Goal: Task Accomplishment & Management: Use online tool/utility

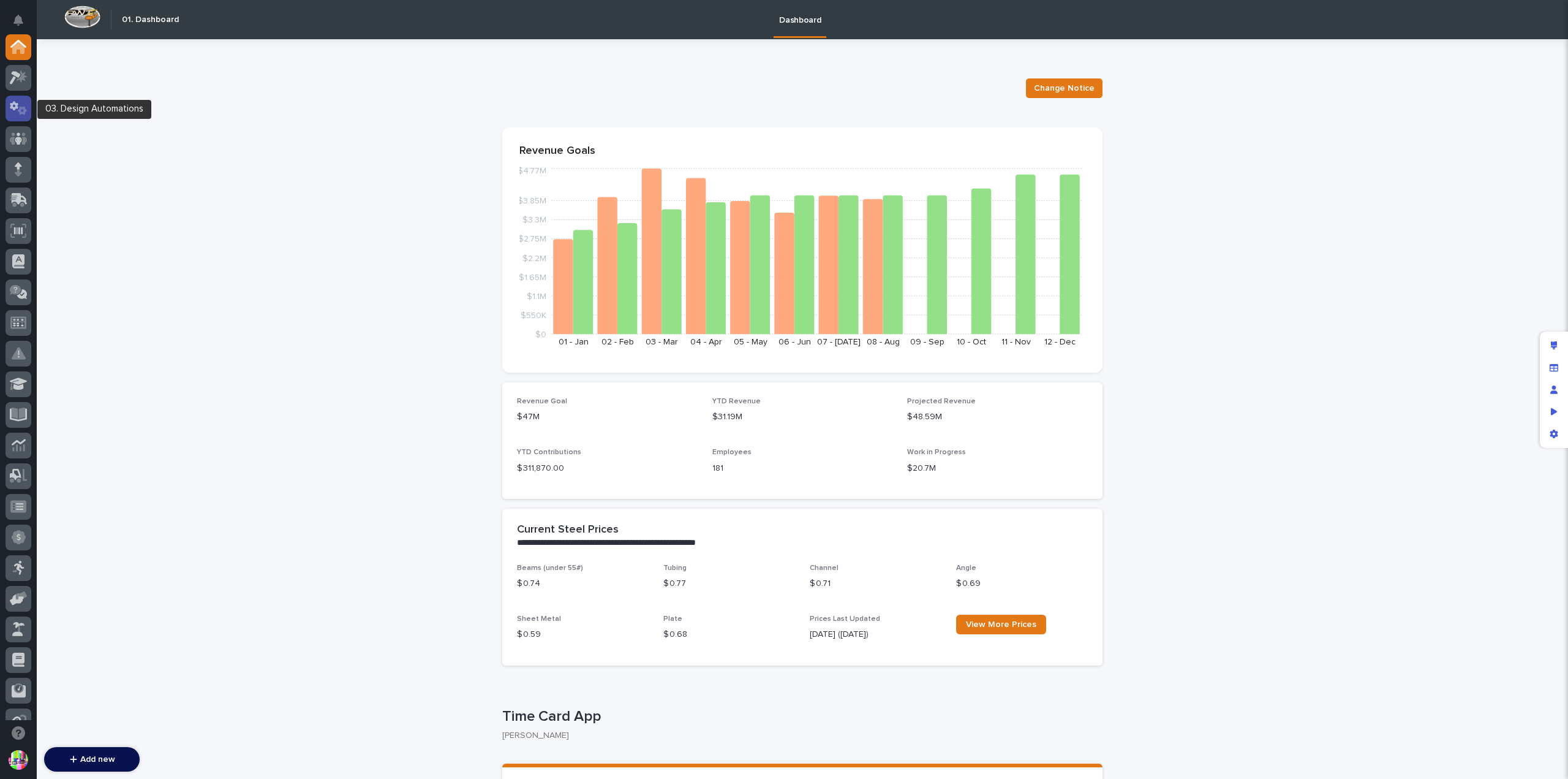
click at [17, 102] on icon at bounding box center [18, 108] width 18 height 14
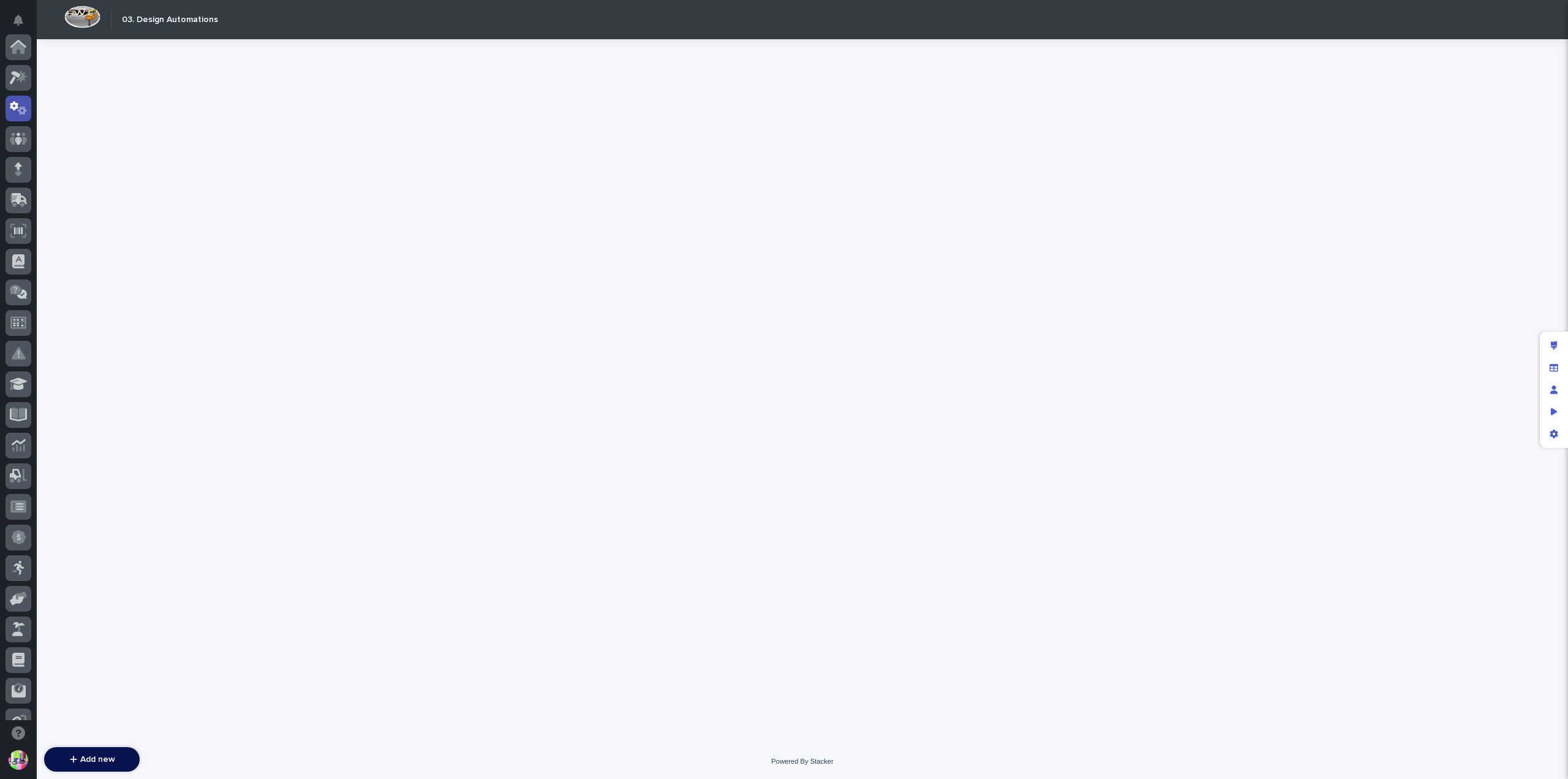
scroll to position [62, 0]
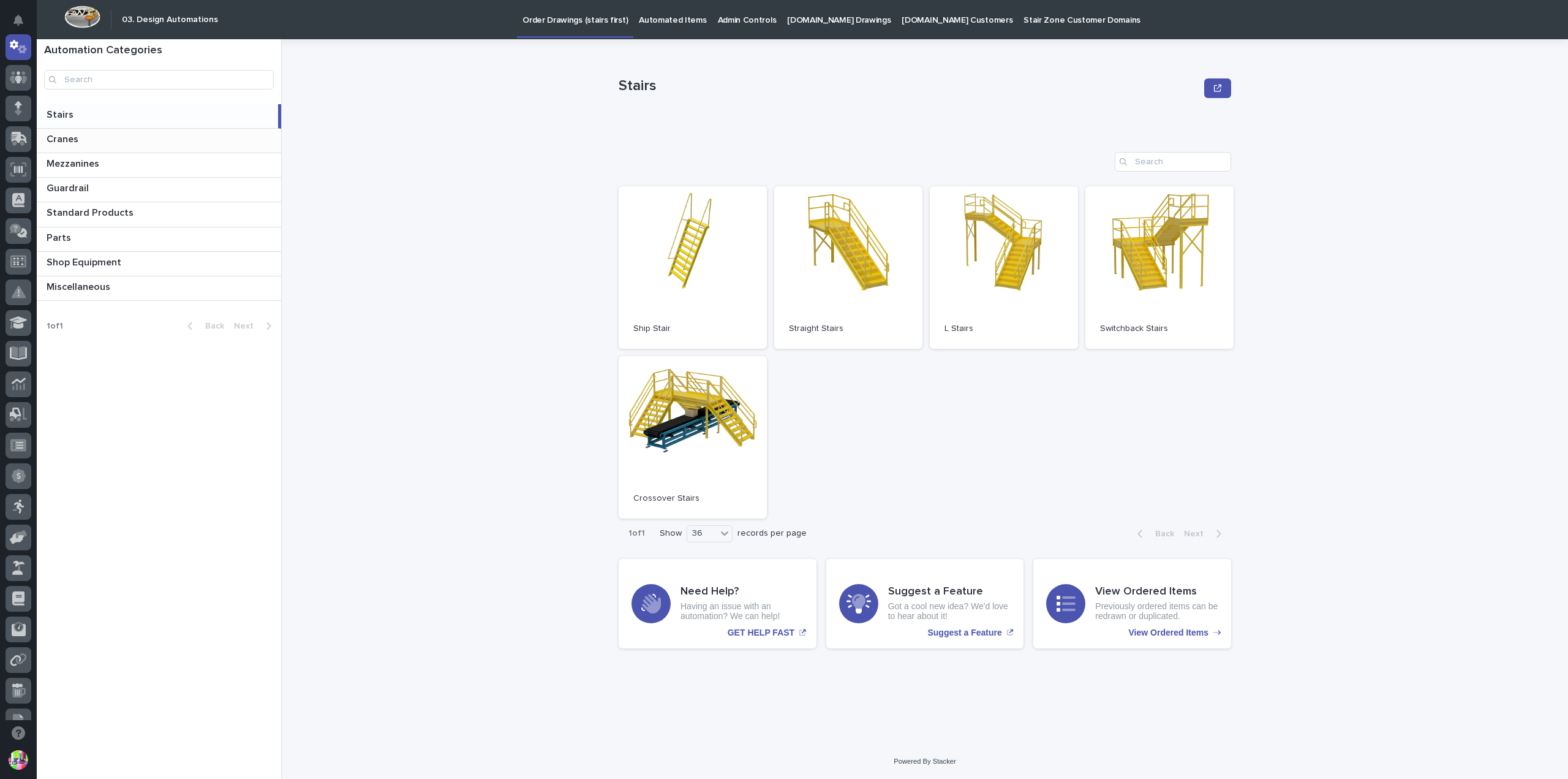
click at [69, 131] on p "Cranes" at bounding box center [64, 138] width 35 height 14
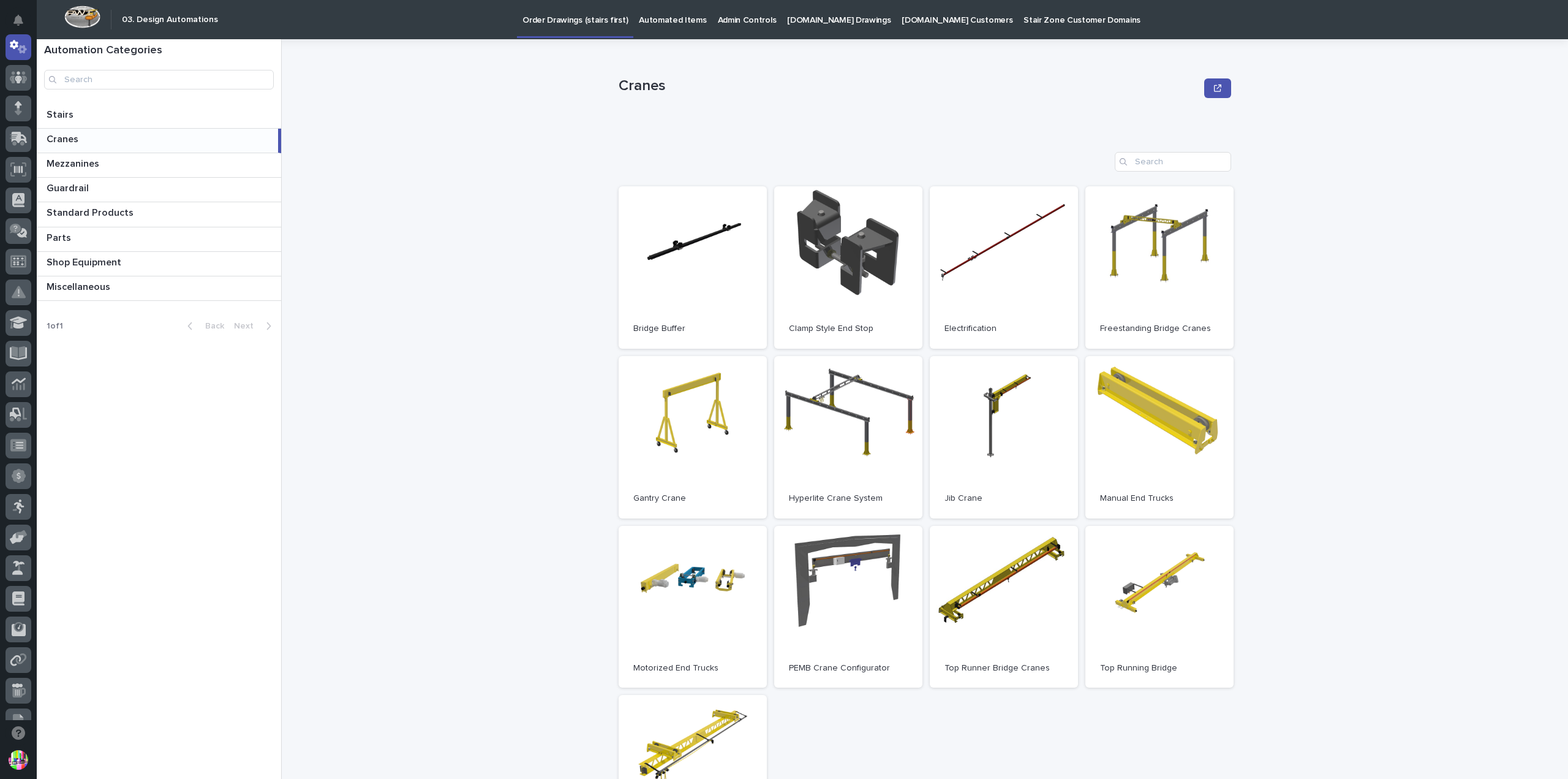
scroll to position [122, 0]
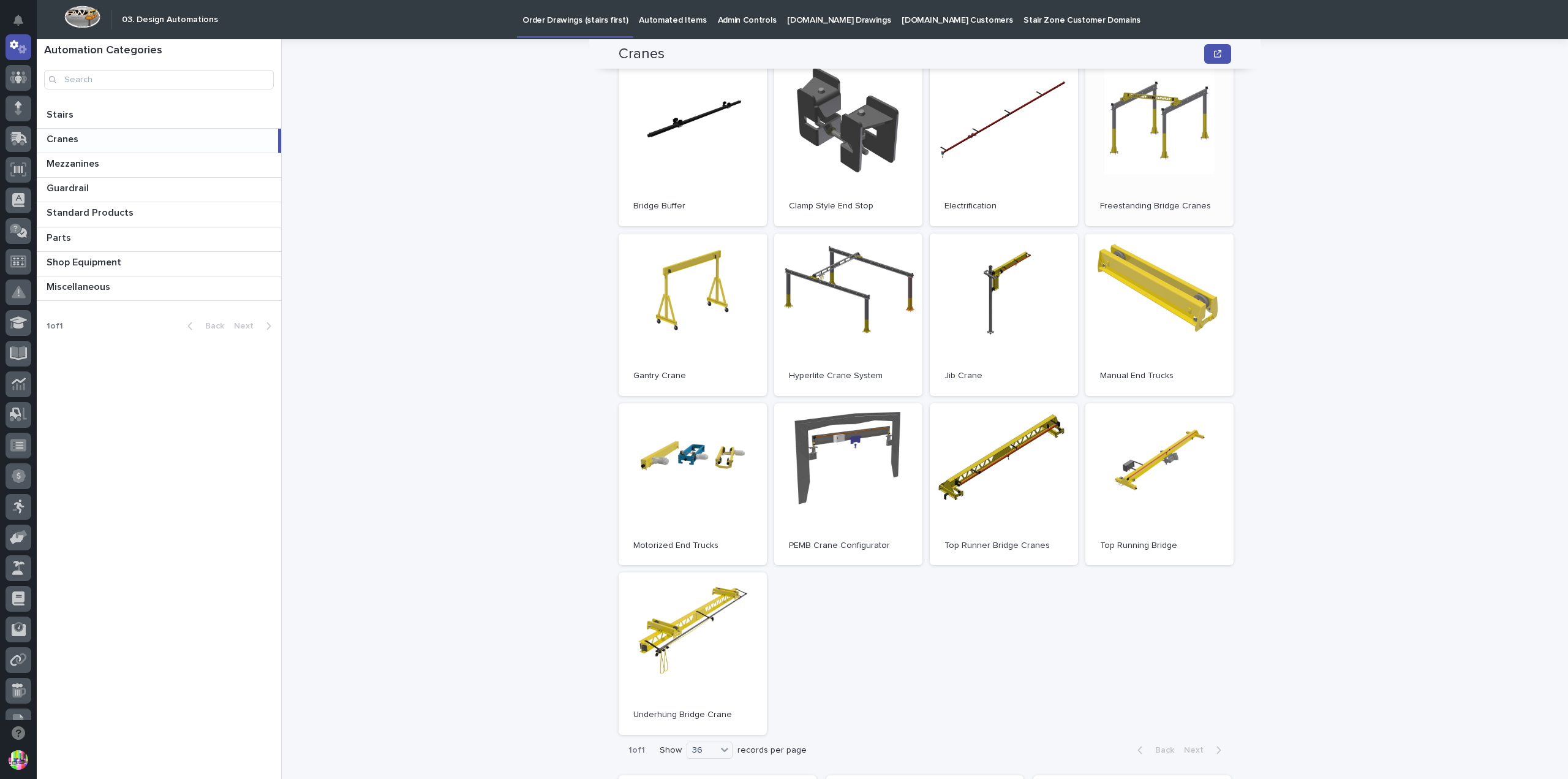
click at [1125, 138] on link "Open" at bounding box center [1159, 145] width 148 height 162
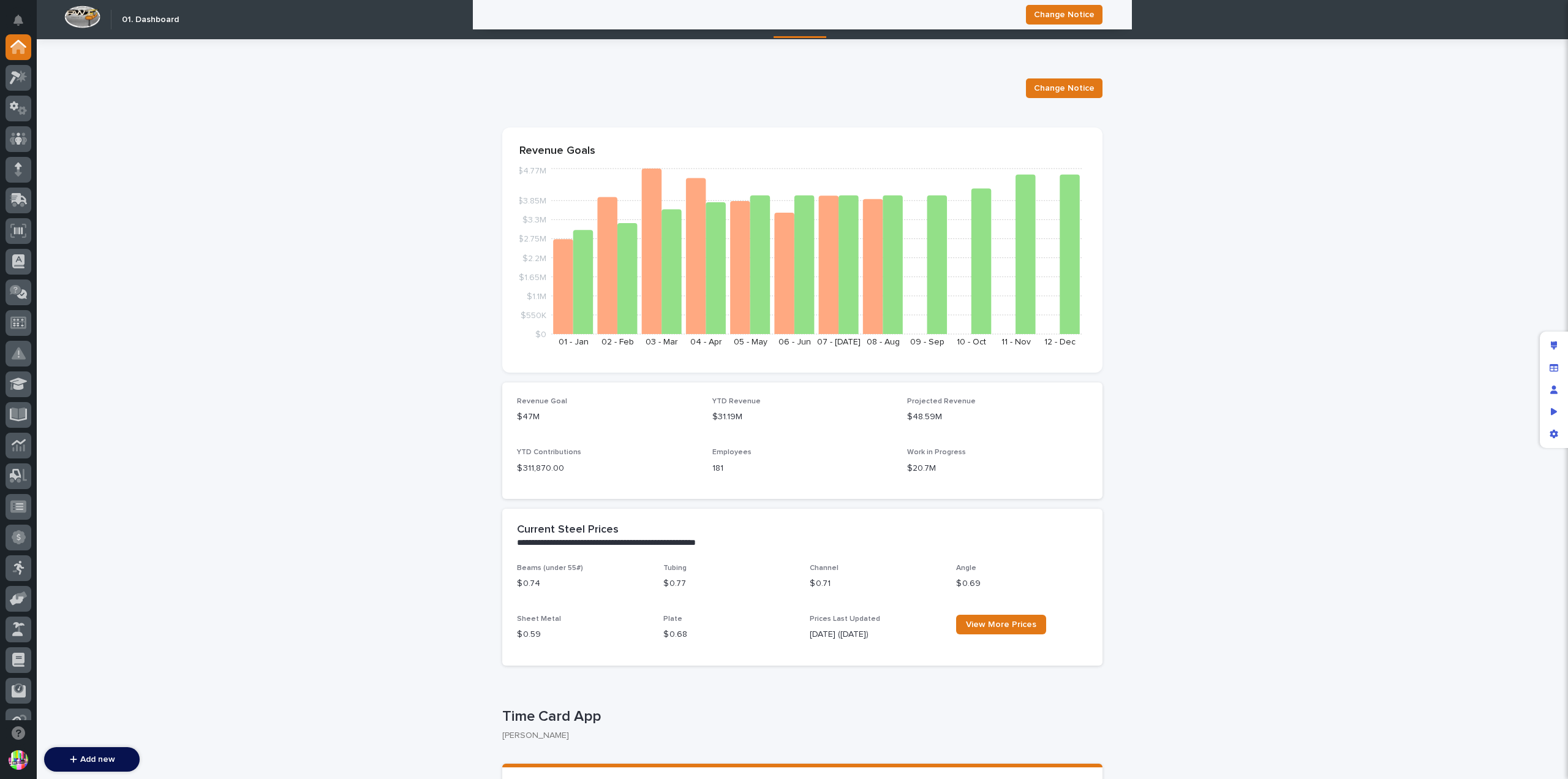
scroll to position [1717, 0]
